Goal: Information Seeking & Learning: Learn about a topic

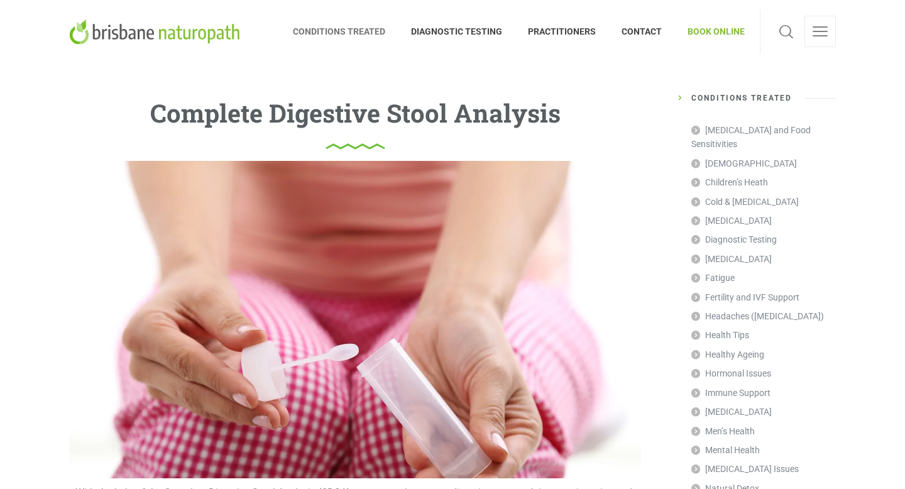
click at [369, 36] on span "CONDITIONS TREATED" at bounding box center [346, 31] width 106 height 20
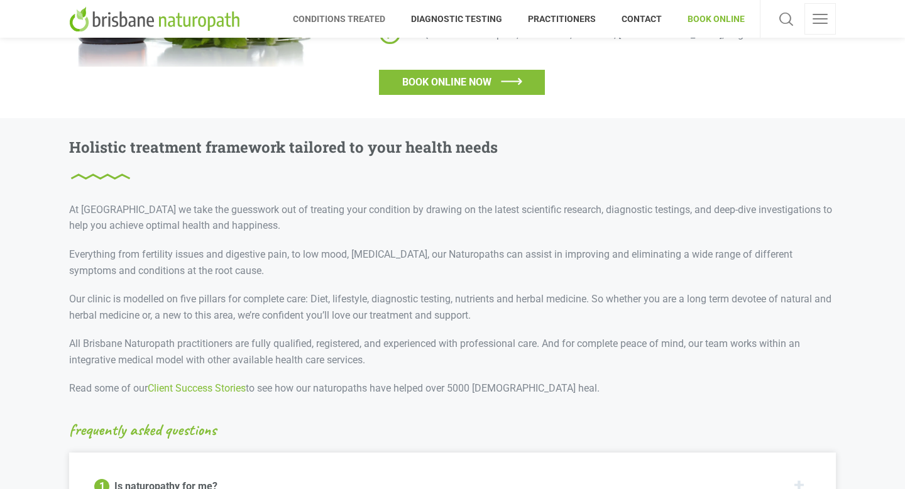
scroll to position [1049, 0]
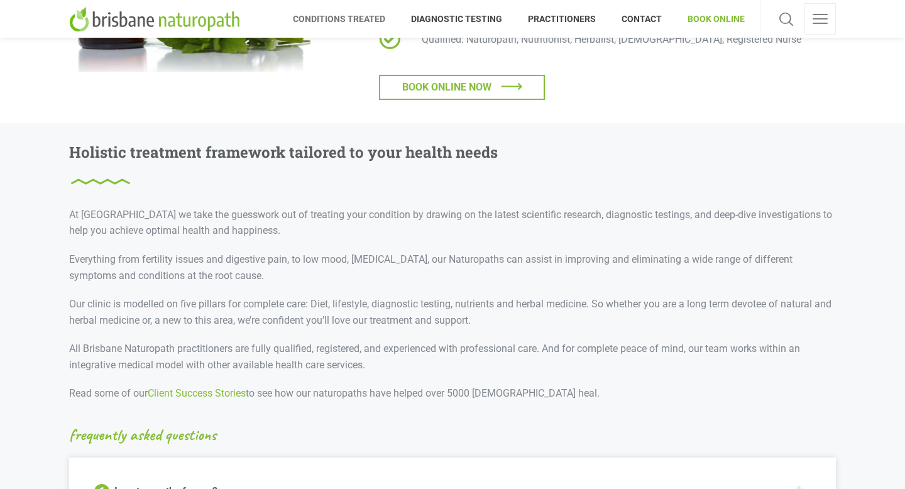
click at [430, 79] on span "BOOK ONLINE NOW" at bounding box center [446, 87] width 89 height 16
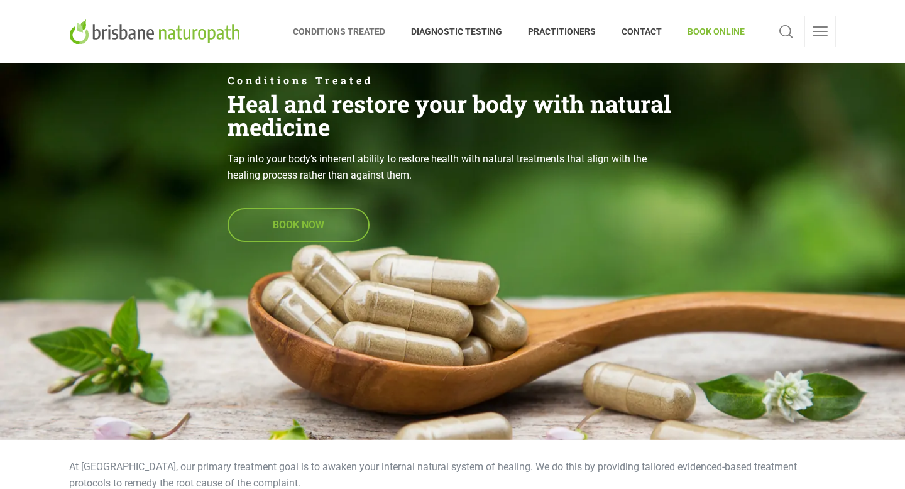
click at [337, 217] on span "BOOK NOW" at bounding box center [298, 224] width 139 height 31
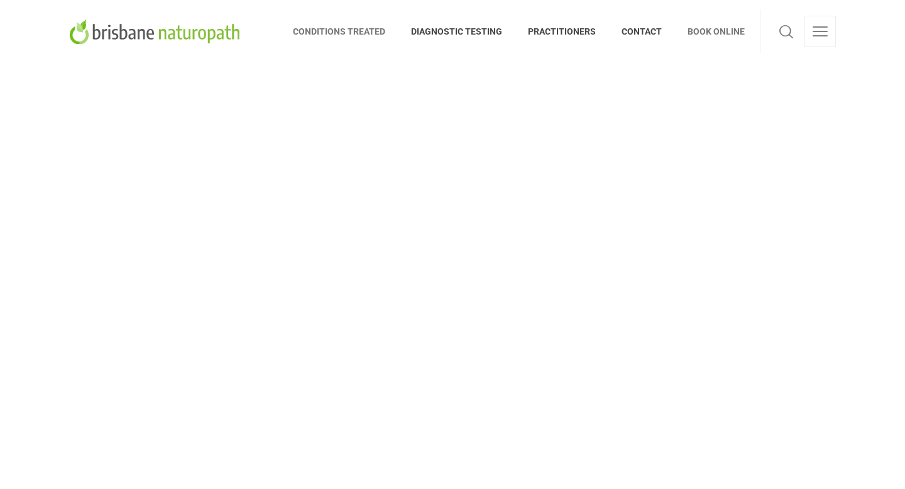
click at [348, 31] on span "CONDITIONS TREATED" at bounding box center [346, 31] width 106 height 20
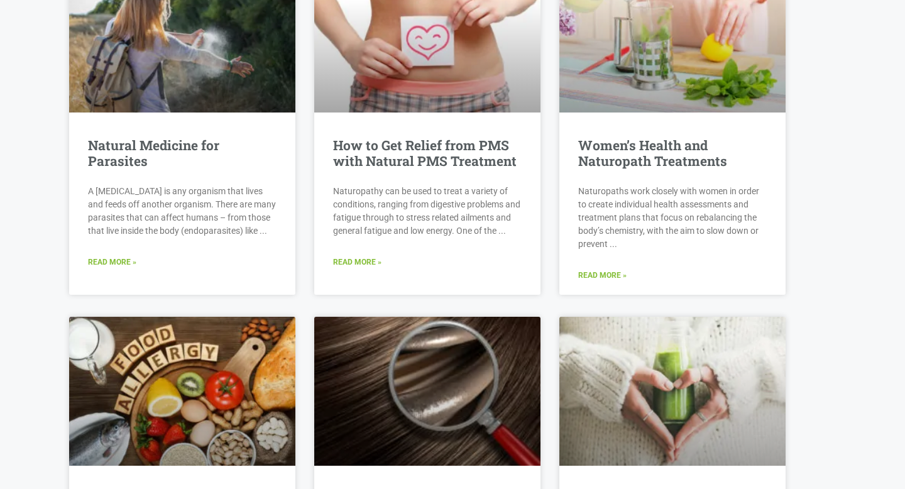
scroll to position [2736, 0]
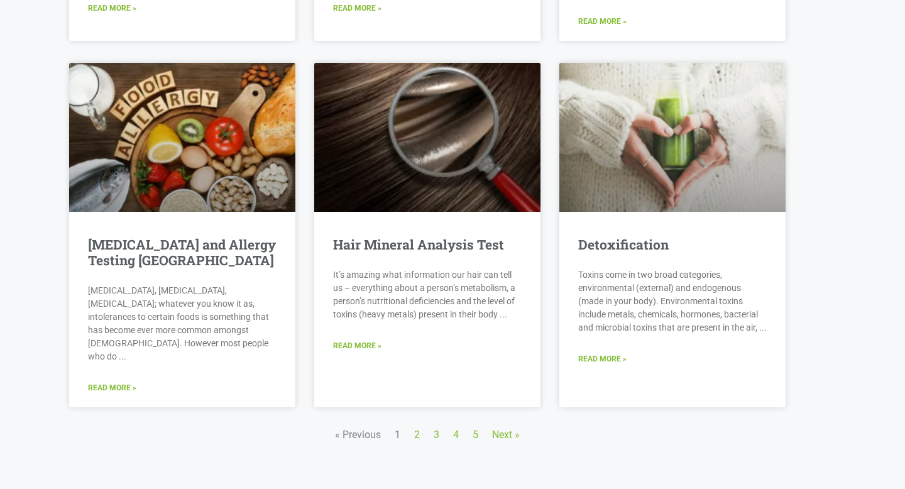
click at [418, 429] on link "Page 2" at bounding box center [417, 435] width 6 height 12
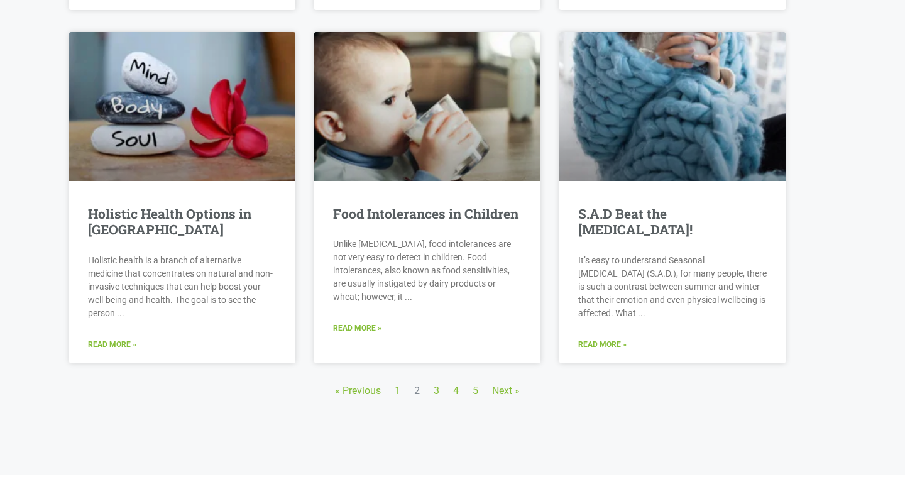
scroll to position [2758, 0]
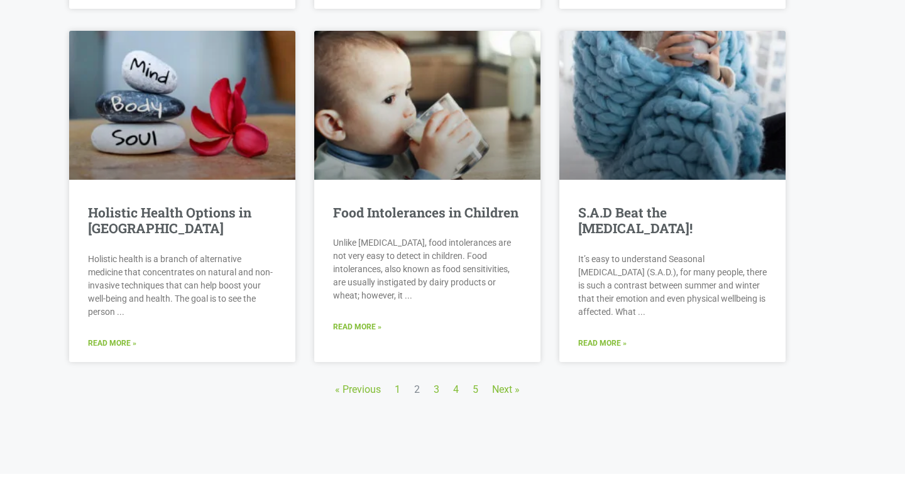
click at [437, 383] on link "Page 3" at bounding box center [437, 389] width 6 height 12
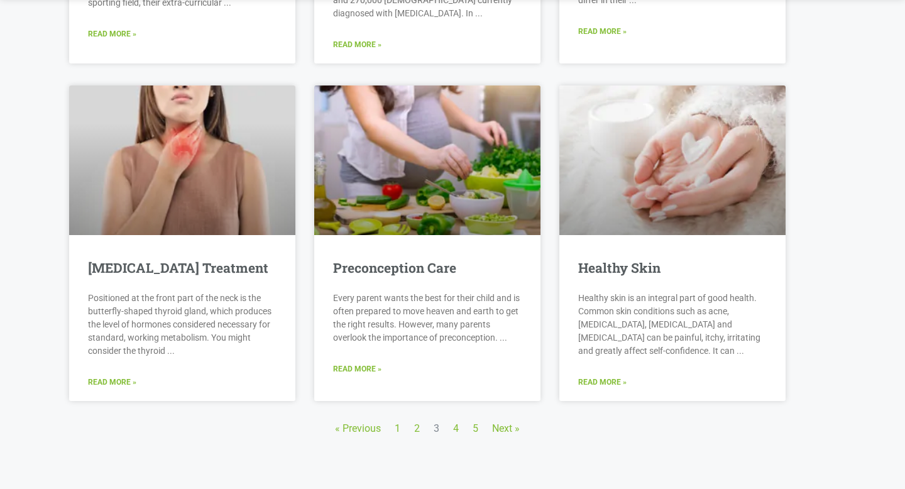
scroll to position [2686, 0]
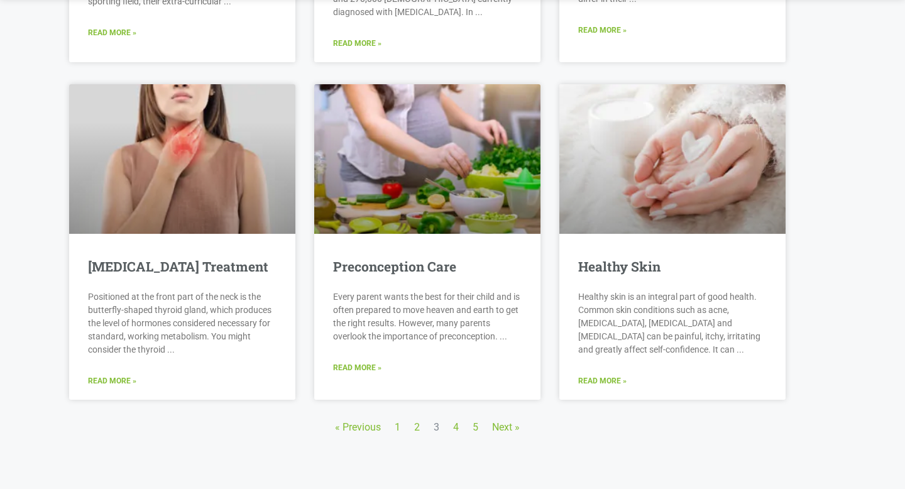
click at [457, 421] on link "Page 4" at bounding box center [456, 427] width 6 height 12
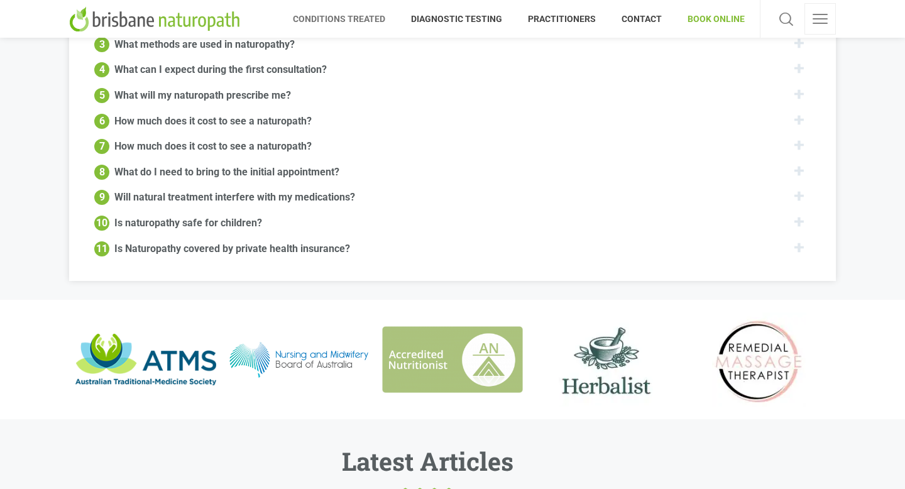
scroll to position [1469, 0]
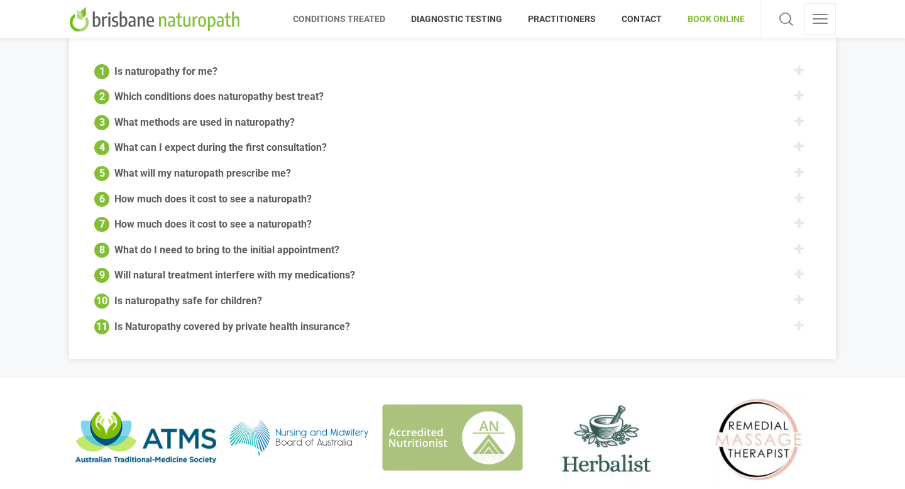
click at [530, 318] on div "11 Is Naturopathy covered by private health insurance?" at bounding box center [452, 326] width 716 height 16
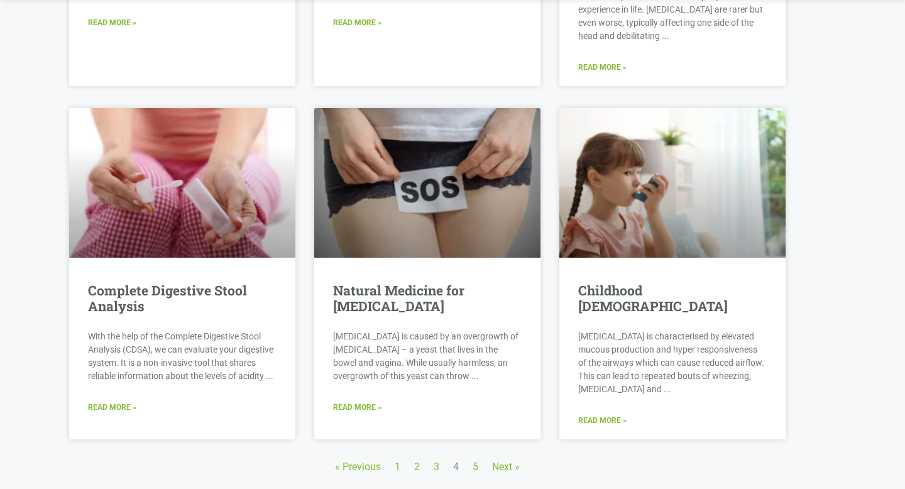
scroll to position [2720, 0]
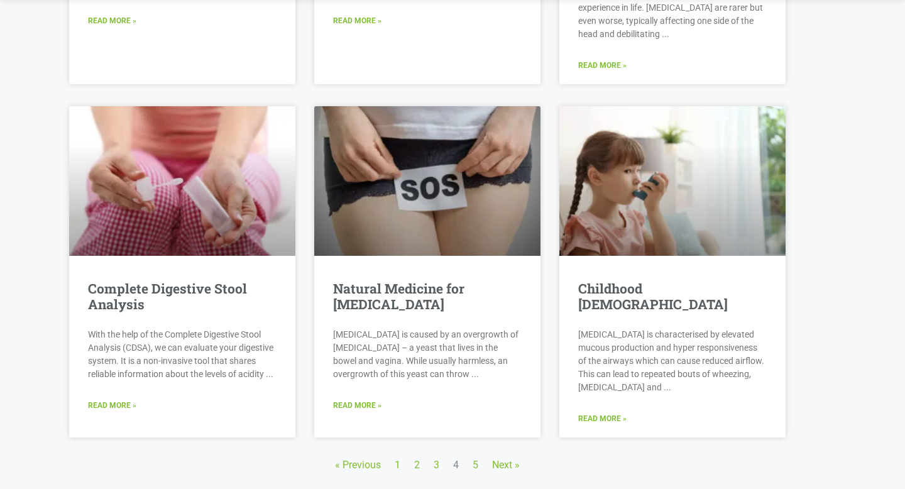
click at [473, 459] on link "Page 5" at bounding box center [476, 465] width 6 height 12
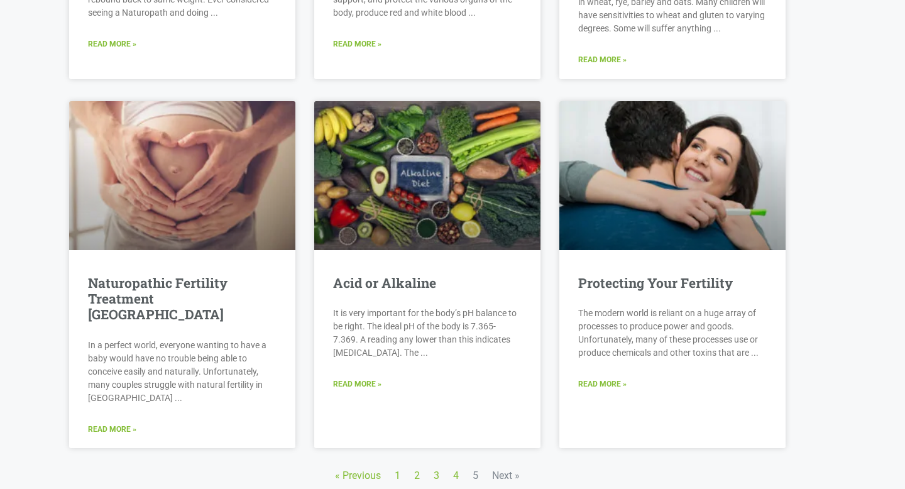
scroll to position [2713, 0]
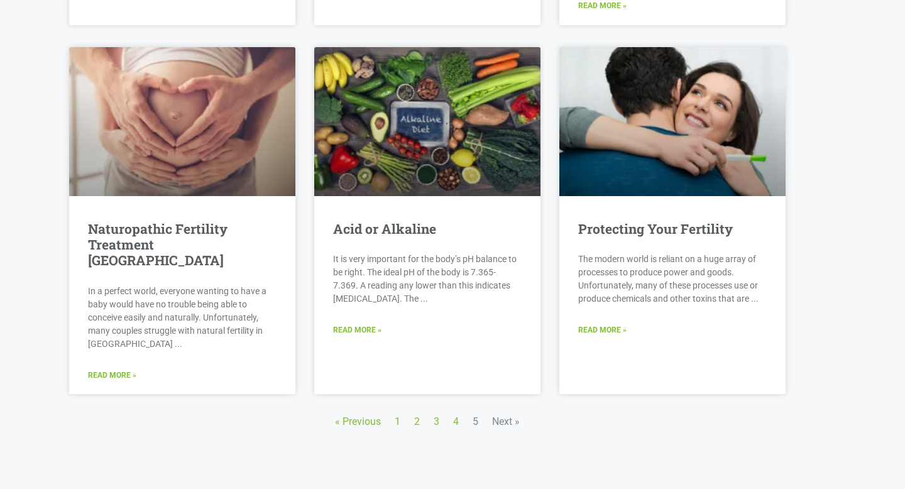
click at [456, 415] on link "Page 4" at bounding box center [456, 421] width 6 height 12
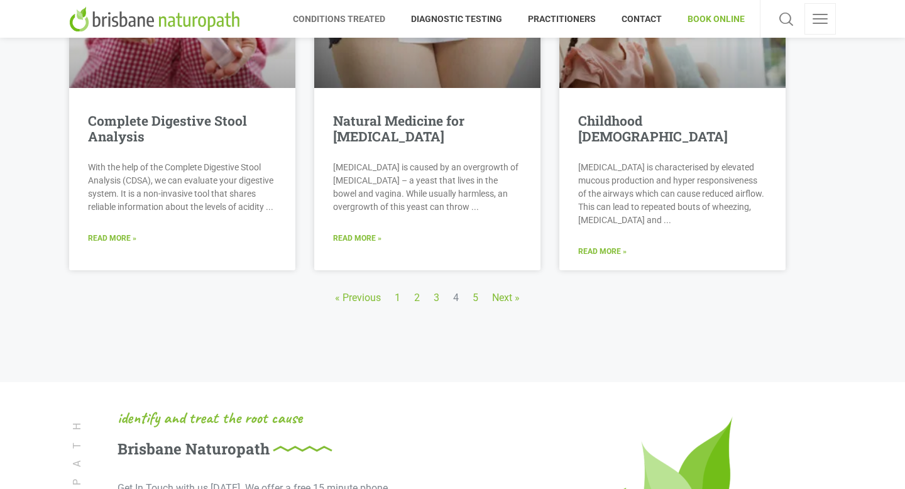
scroll to position [2725, 0]
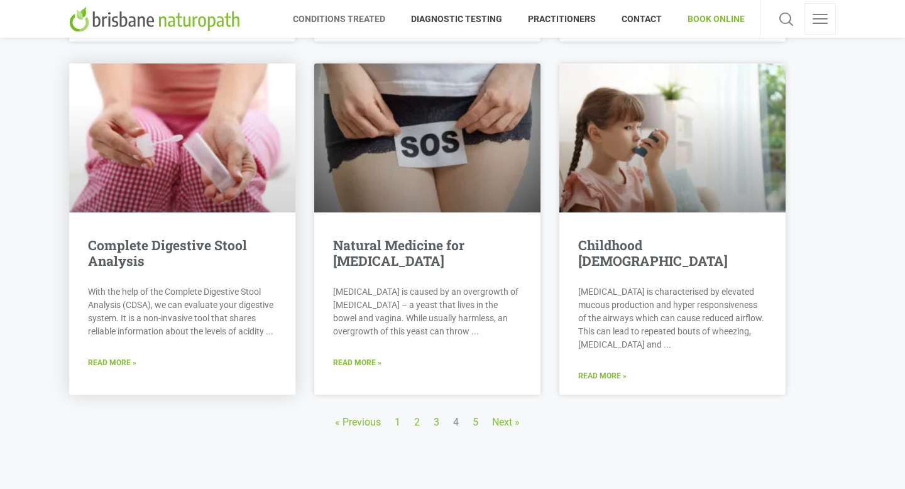
click at [115, 357] on link "Read More »" at bounding box center [112, 363] width 48 height 12
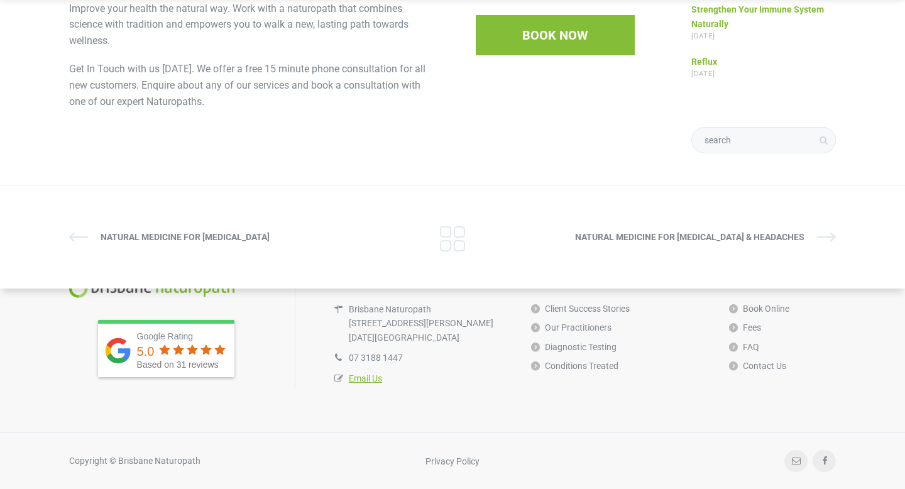
scroll to position [1708, 0]
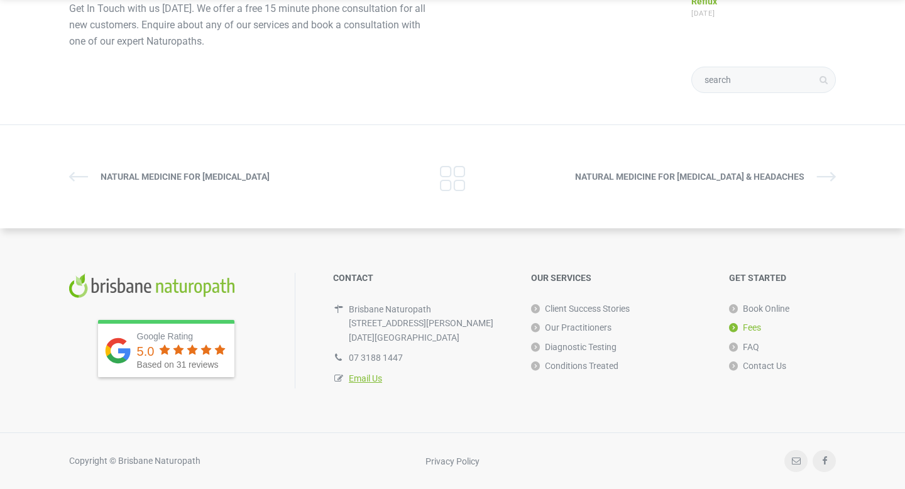
click at [739, 325] on link "Fees" at bounding box center [745, 327] width 32 height 19
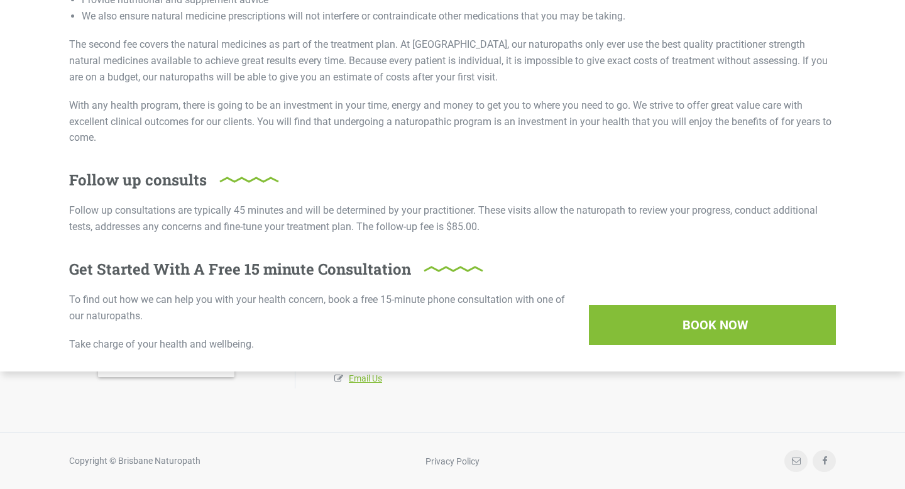
scroll to position [496, 0]
